Goal: Check status: Check status

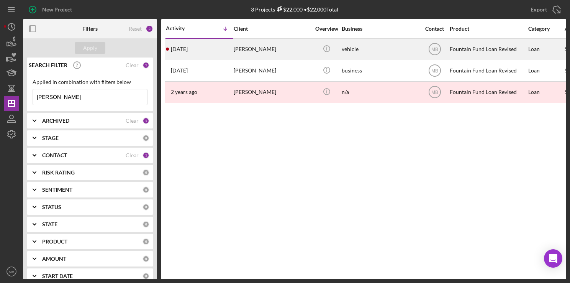
click at [262, 51] on div "[PERSON_NAME]" at bounding box center [272, 49] width 77 height 20
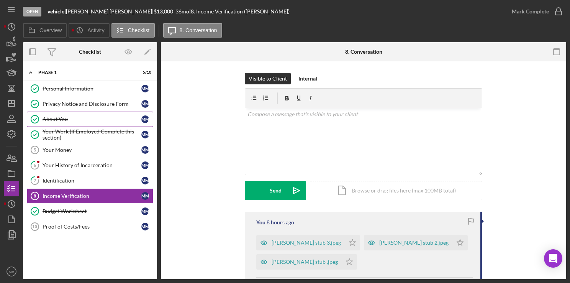
click at [75, 117] on div "About You" at bounding box center [92, 119] width 99 height 6
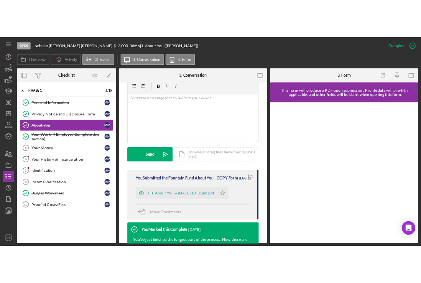
scroll to position [146, 0]
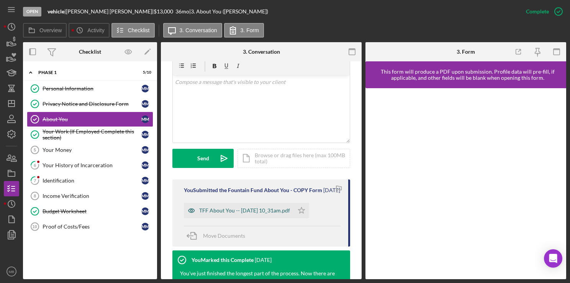
click at [224, 213] on div "TFF About You -- [DATE] 10_31am.pdf" at bounding box center [244, 210] width 91 height 6
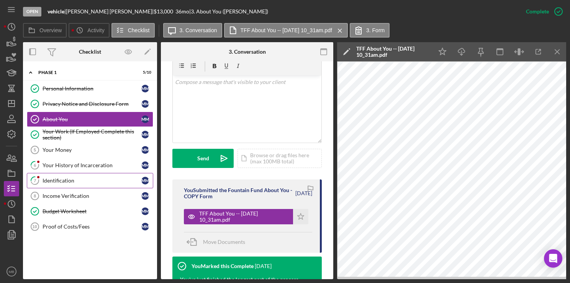
click at [66, 182] on div "Identification" at bounding box center [92, 180] width 99 height 6
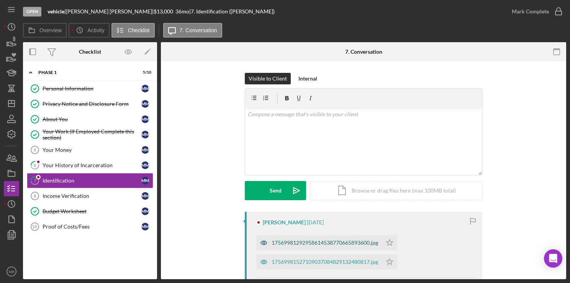
click at [314, 246] on div "17569981292958614538770665893600.jpg" at bounding box center [319, 242] width 126 height 15
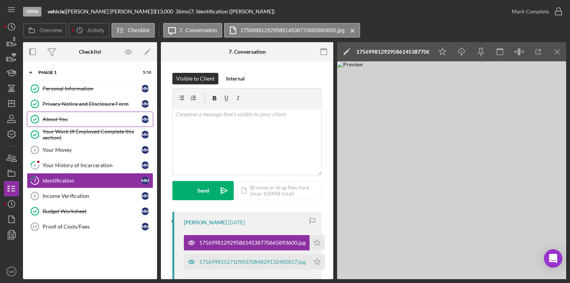
click at [103, 119] on div "About You" at bounding box center [92, 119] width 99 height 6
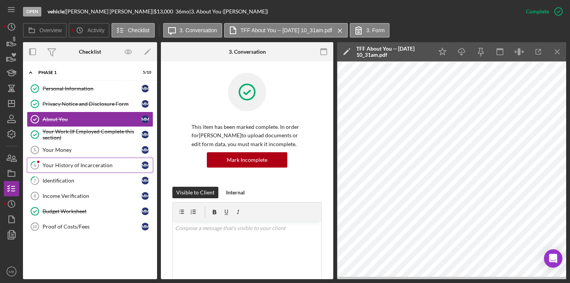
click at [89, 167] on div "Your History of Incarceration" at bounding box center [92, 165] width 99 height 6
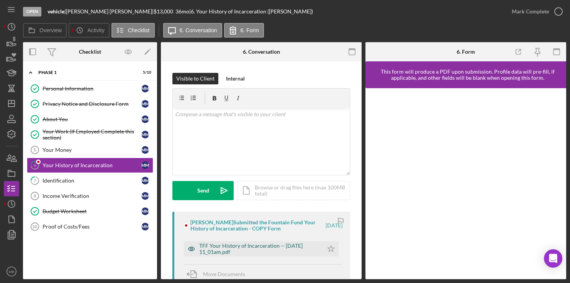
click at [274, 253] on div "TFF Your History of Incarceration -- [DATE] 11_01am.pdf" at bounding box center [259, 249] width 120 height 12
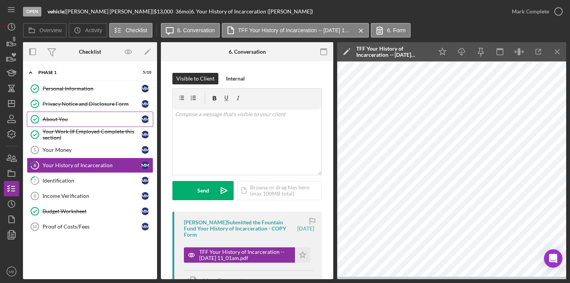
click at [71, 116] on div "About You" at bounding box center [92, 119] width 99 height 6
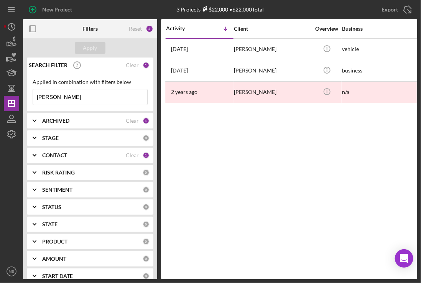
click at [84, 93] on input "[PERSON_NAME]" at bounding box center [90, 96] width 114 height 15
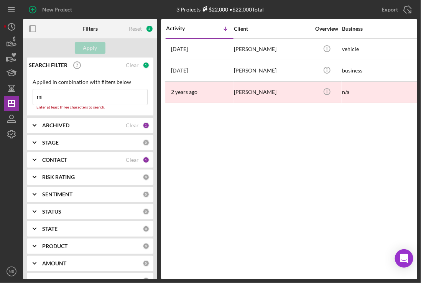
type input "m"
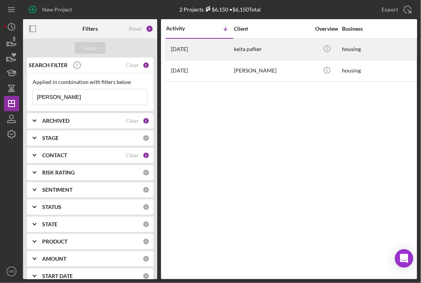
type input "[PERSON_NAME]"
click at [226, 50] on div "[DATE] [PERSON_NAME]" at bounding box center [199, 49] width 67 height 20
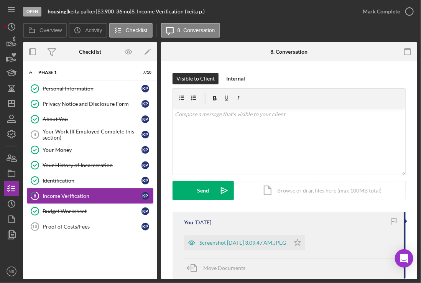
click at [70, 194] on div "Income Verification" at bounding box center [92, 196] width 99 height 6
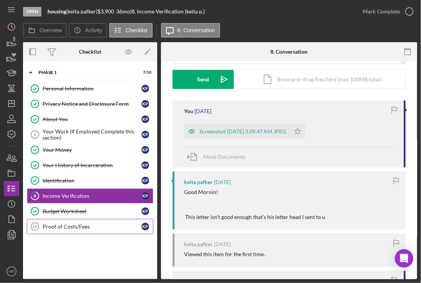
scroll to position [116, 0]
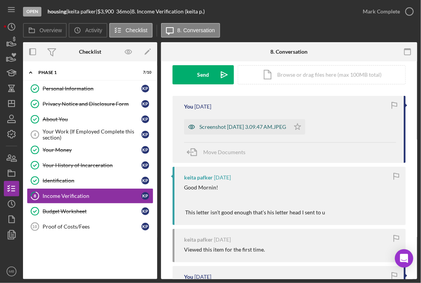
click at [244, 126] on div "Screenshot [DATE] 3.09.47 AM.JPEG" at bounding box center [242, 127] width 87 height 6
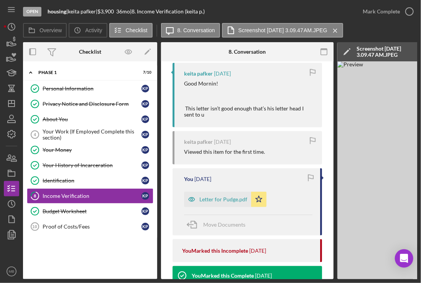
scroll to position [220, 0]
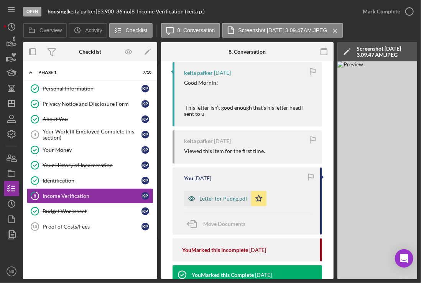
click at [219, 203] on div "Letter for Pudge.pdf" at bounding box center [217, 198] width 67 height 15
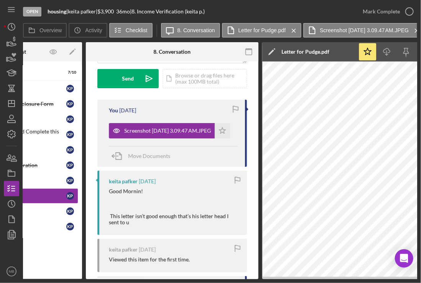
scroll to position [95, 0]
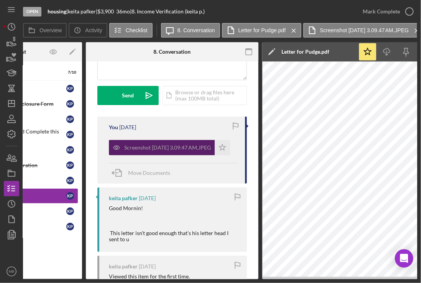
click at [176, 150] on div "Screenshot [DATE] 3.09.47 AM.JPEG" at bounding box center [167, 147] width 87 height 6
click at [172, 147] on div "Screenshot [DATE] 3.09.47 AM.JPEG" at bounding box center [167, 147] width 87 height 6
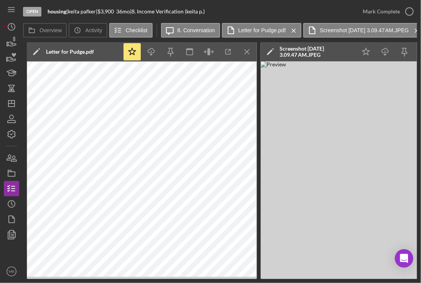
click at [333, 169] on img at bounding box center [376, 170] width 230 height 218
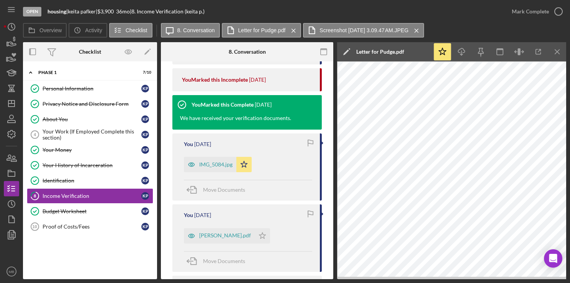
scroll to position [391, 0]
click at [215, 168] on div "IMG_5084.jpg" at bounding box center [210, 163] width 52 height 15
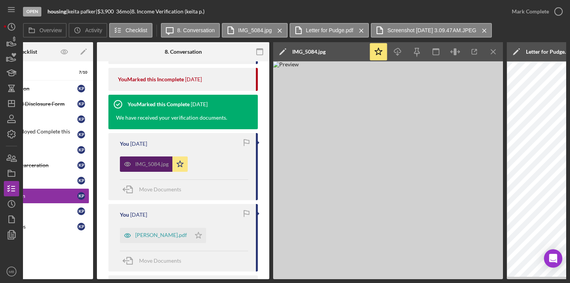
scroll to position [0, 66]
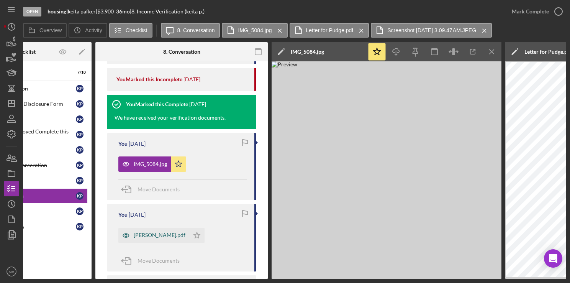
click at [159, 241] on div "[PERSON_NAME].pdf" at bounding box center [153, 235] width 71 height 15
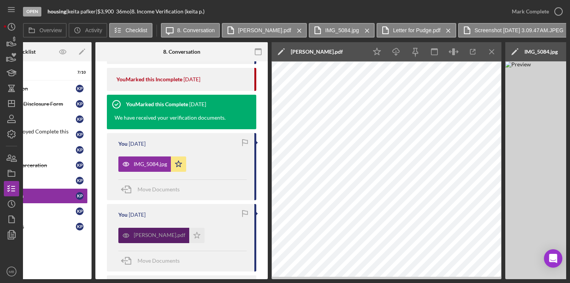
scroll to position [0, 0]
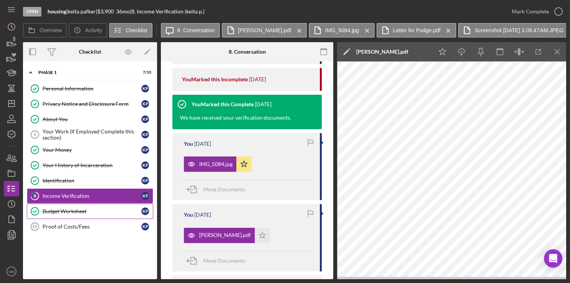
click at [52, 212] on div "Budget Worksheet" at bounding box center [92, 211] width 99 height 6
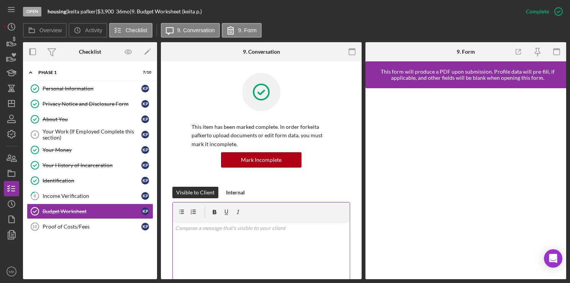
click at [212, 229] on p at bounding box center [261, 228] width 173 height 8
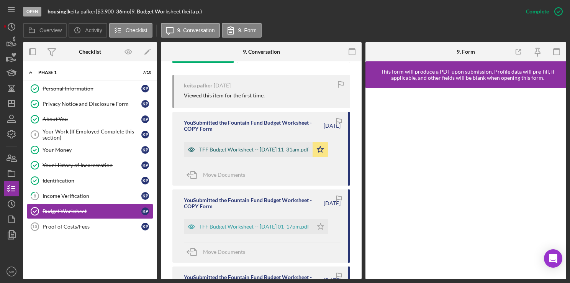
click at [200, 149] on div "TFF Budget Worksheet -- [DATE] 11_31am.pdf" at bounding box center [254, 149] width 110 height 6
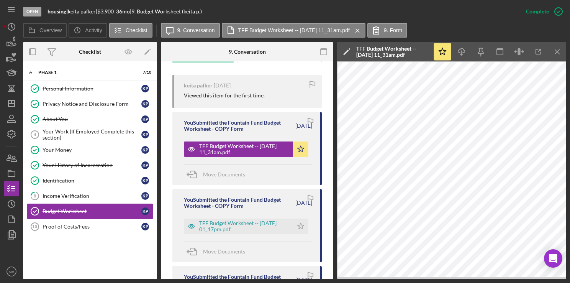
click at [99, 209] on div "Budget Worksheet" at bounding box center [92, 211] width 99 height 6
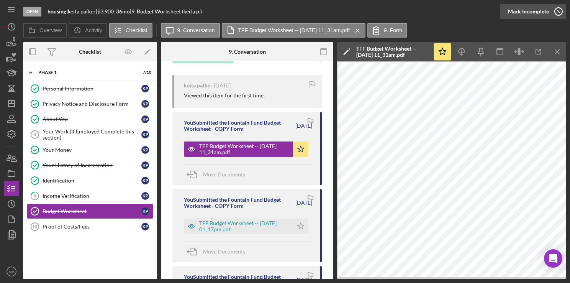
click at [555, 14] on icon "button" at bounding box center [558, 11] width 19 height 19
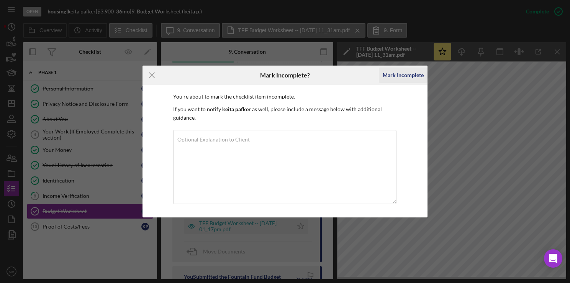
click at [407, 79] on div "Mark Incomplete" at bounding box center [403, 74] width 41 height 15
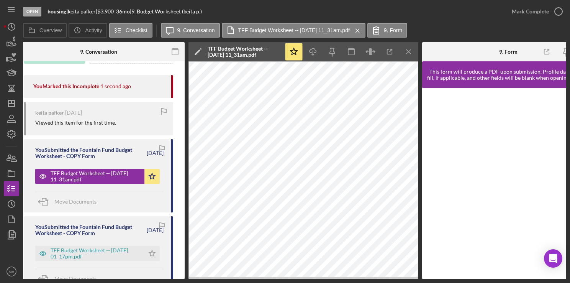
scroll to position [0, 177]
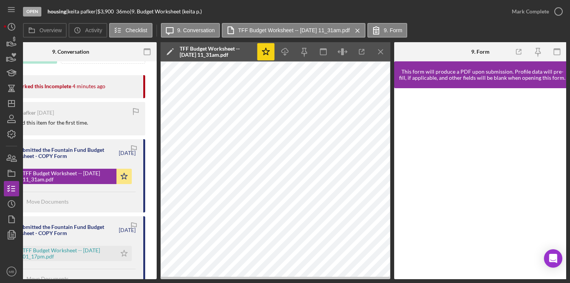
click at [270, 53] on icon "Icon/Star" at bounding box center [265, 51] width 17 height 17
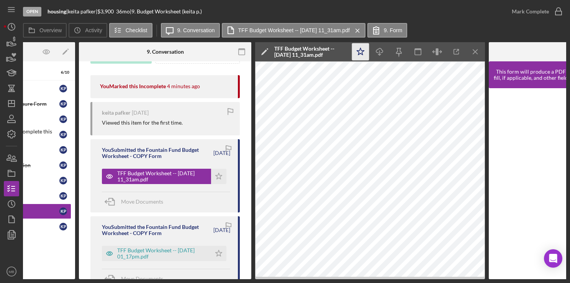
scroll to position [0, 0]
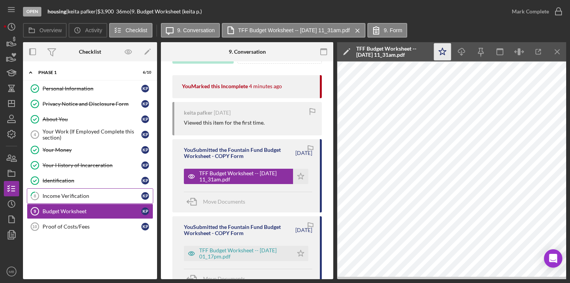
click at [94, 193] on div "Income Verification" at bounding box center [92, 196] width 99 height 6
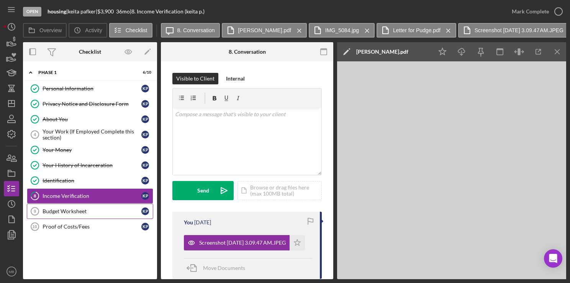
click at [84, 210] on div "Budget Worksheet" at bounding box center [92, 211] width 99 height 6
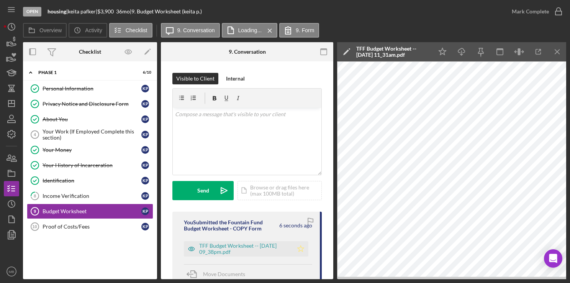
click at [305, 253] on icon "Icon/Star" at bounding box center [300, 248] width 15 height 15
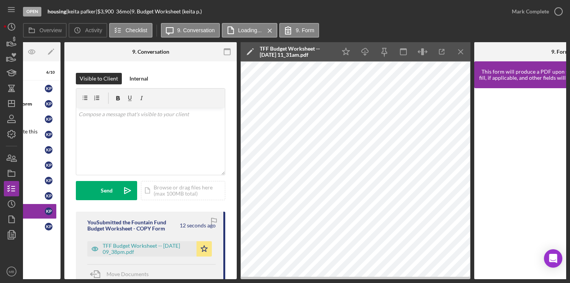
scroll to position [0, 100]
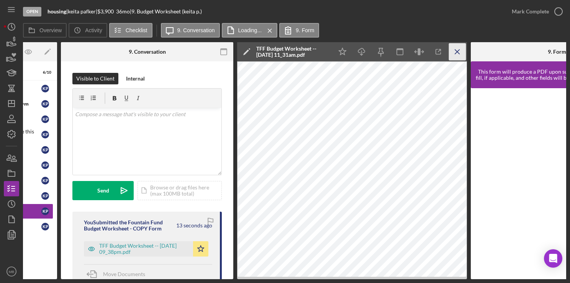
click at [458, 53] on line "button" at bounding box center [457, 51] width 4 height 4
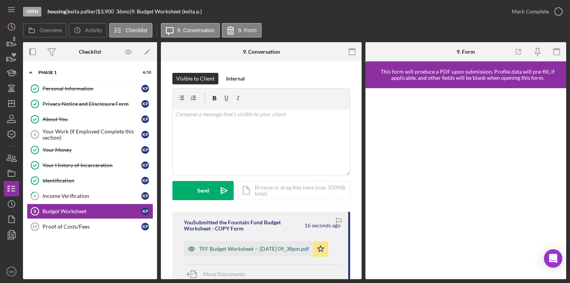
click at [259, 252] on div "TFF Budget Worksheet -- [DATE] 09_38pm.pdf" at bounding box center [254, 249] width 110 height 6
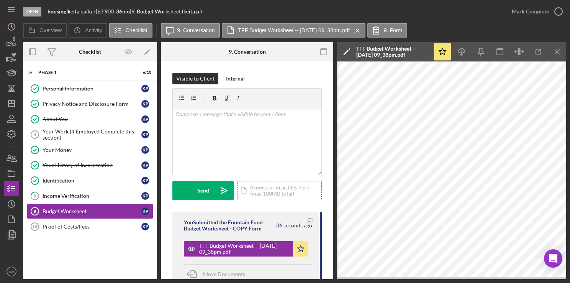
click at [292, 188] on div "Icon/Document Browse or drag files here (max 100MB total) Tap to choose files o…" at bounding box center [280, 190] width 84 height 19
click at [76, 120] on div "About You" at bounding box center [92, 119] width 99 height 6
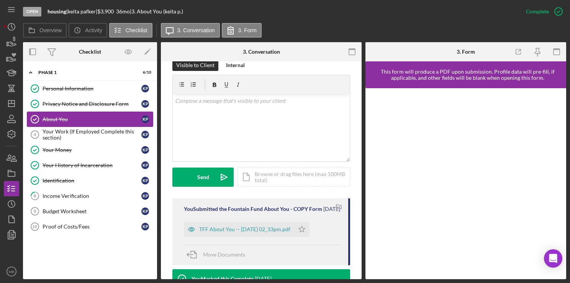
scroll to position [128, 0]
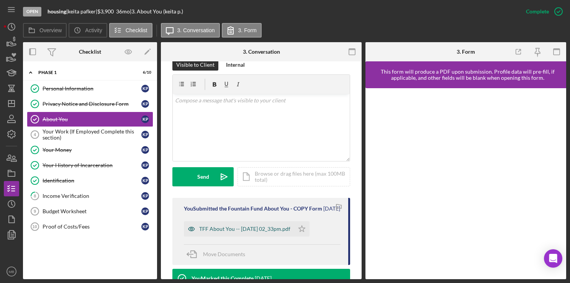
click at [271, 232] on div "TFF About You -- [DATE] 02_33pm.pdf" at bounding box center [244, 229] width 91 height 6
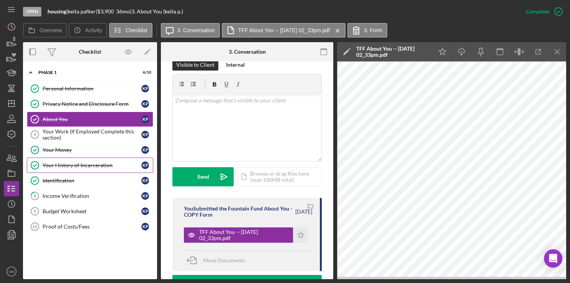
click at [87, 167] on link "Your History of Incarceration Your History of Incarceration k p" at bounding box center [90, 164] width 126 height 15
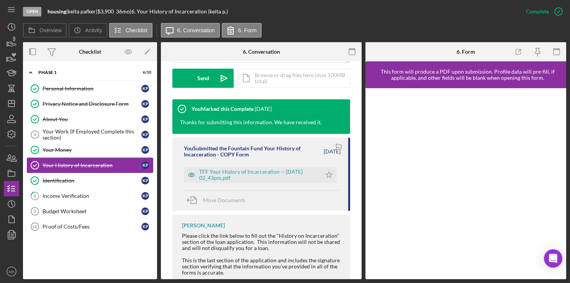
scroll to position [253, 0]
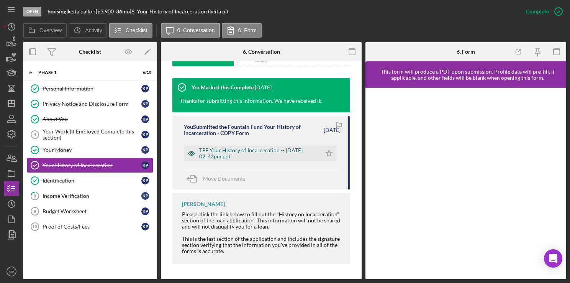
click at [245, 149] on div "TFF Your History of Incarceration -- [DATE] 02_43pm.pdf" at bounding box center [258, 153] width 118 height 12
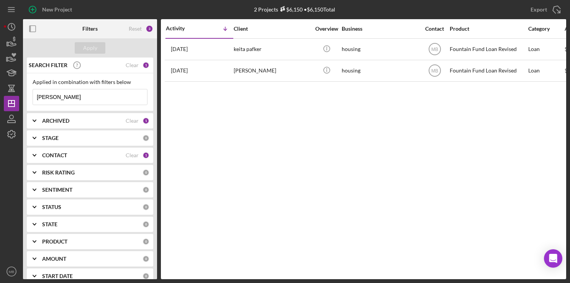
click at [72, 96] on input "[PERSON_NAME]" at bounding box center [90, 96] width 114 height 15
type input "K"
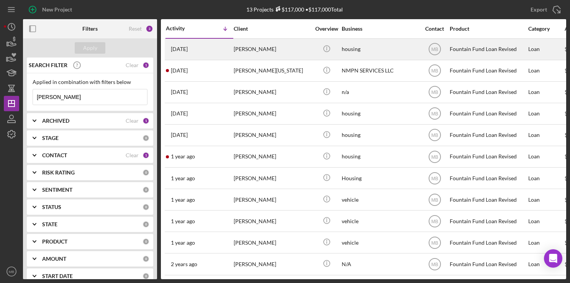
type input "[PERSON_NAME]"
click at [224, 43] on div "[DATE] [PERSON_NAME]" at bounding box center [199, 49] width 67 height 20
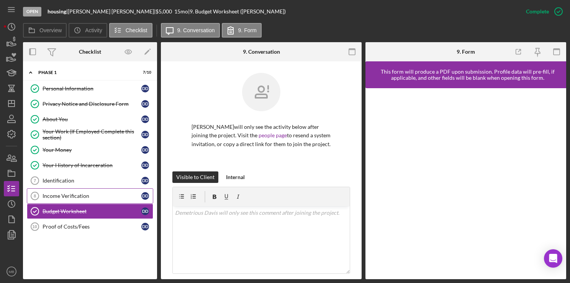
click at [79, 194] on div "Income Verification" at bounding box center [92, 196] width 99 height 6
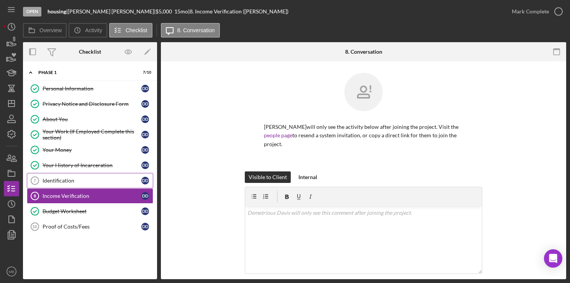
click at [79, 179] on div "Identification" at bounding box center [92, 180] width 99 height 6
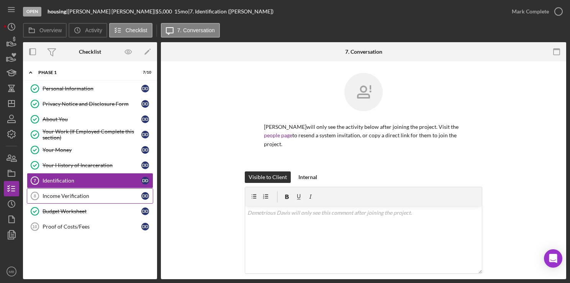
click at [81, 193] on div "Income Verification" at bounding box center [92, 196] width 99 height 6
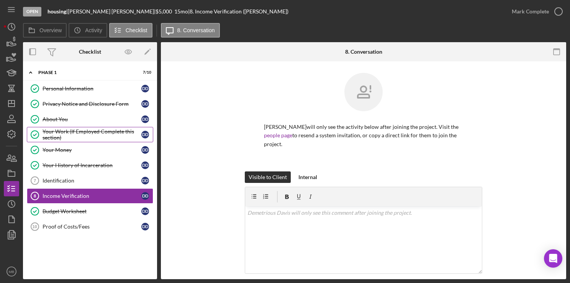
click at [86, 132] on div "Your Work (If Employed Complete this section)" at bounding box center [92, 134] width 99 height 12
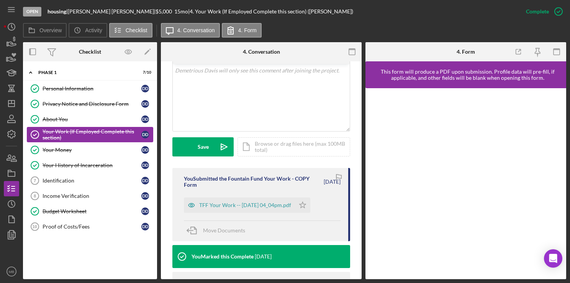
scroll to position [143, 0]
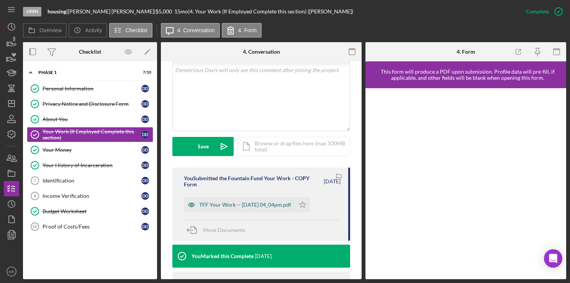
click at [232, 208] on div "TFF Your Work -- [DATE] 04_04pm.pdf" at bounding box center [239, 204] width 111 height 15
